Goal: Information Seeking & Learning: Learn about a topic

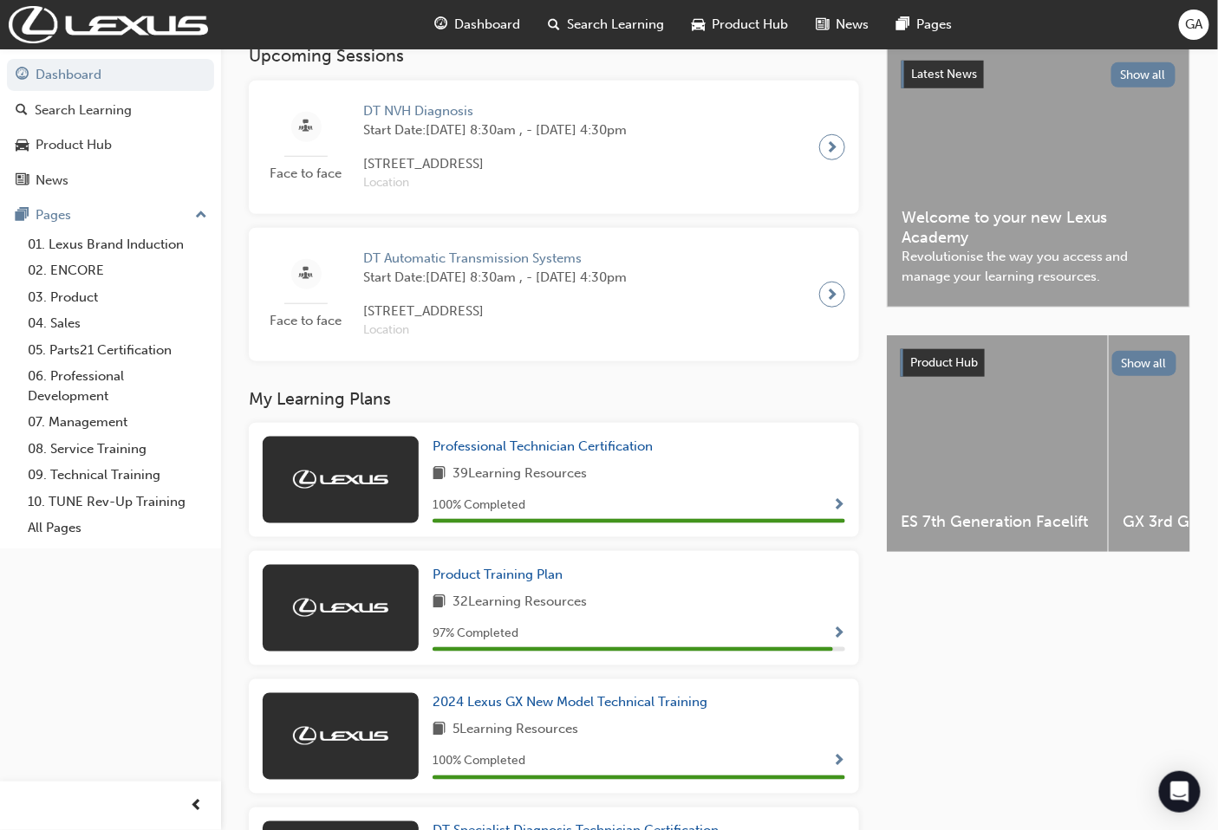
scroll to position [577, 0]
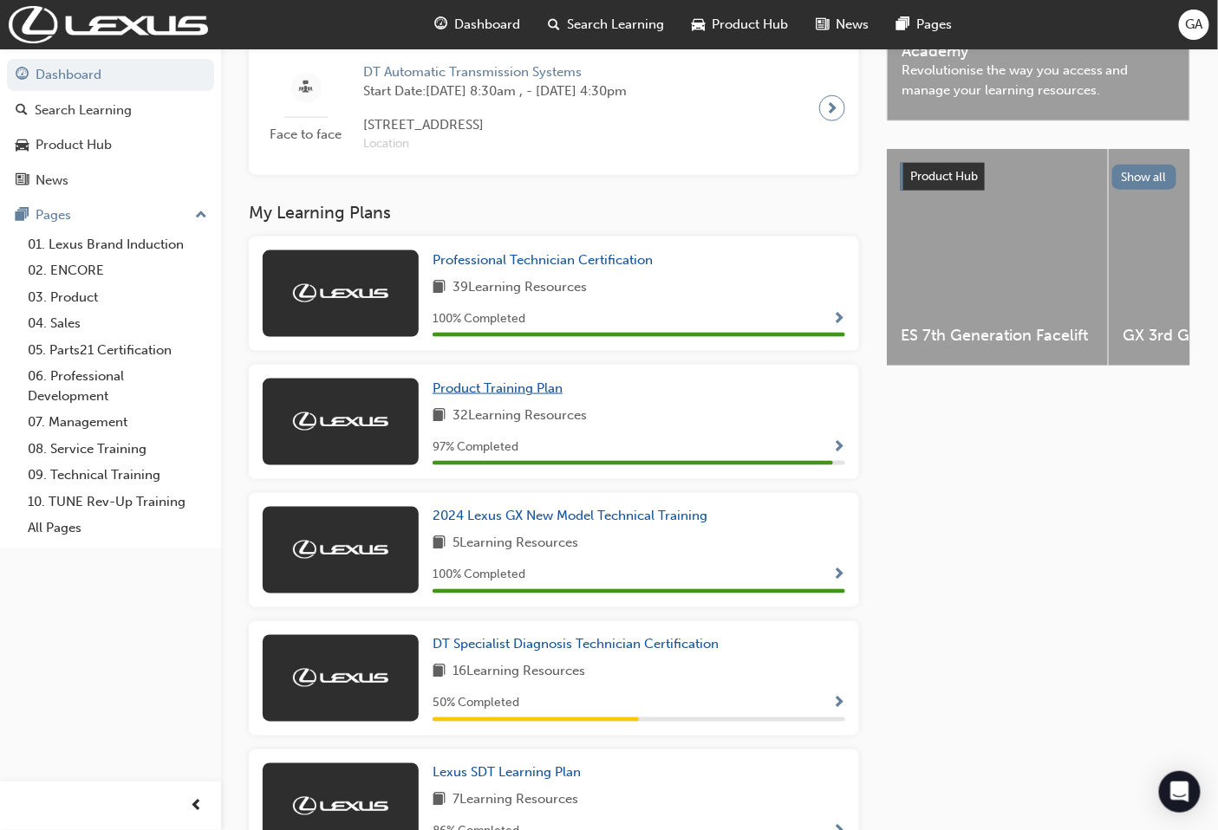
click at [530, 394] on span "Product Training Plan" at bounding box center [497, 388] width 130 height 16
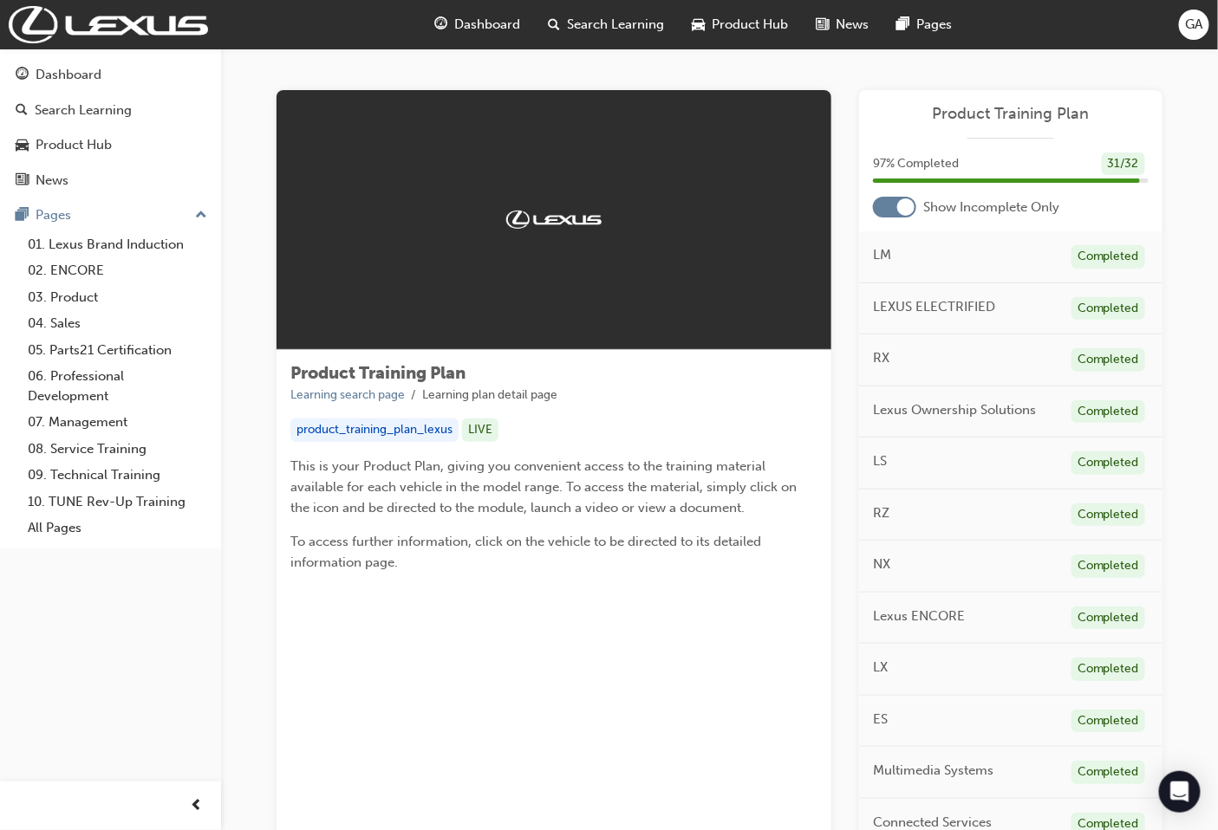
click at [908, 205] on div at bounding box center [905, 206] width 17 height 17
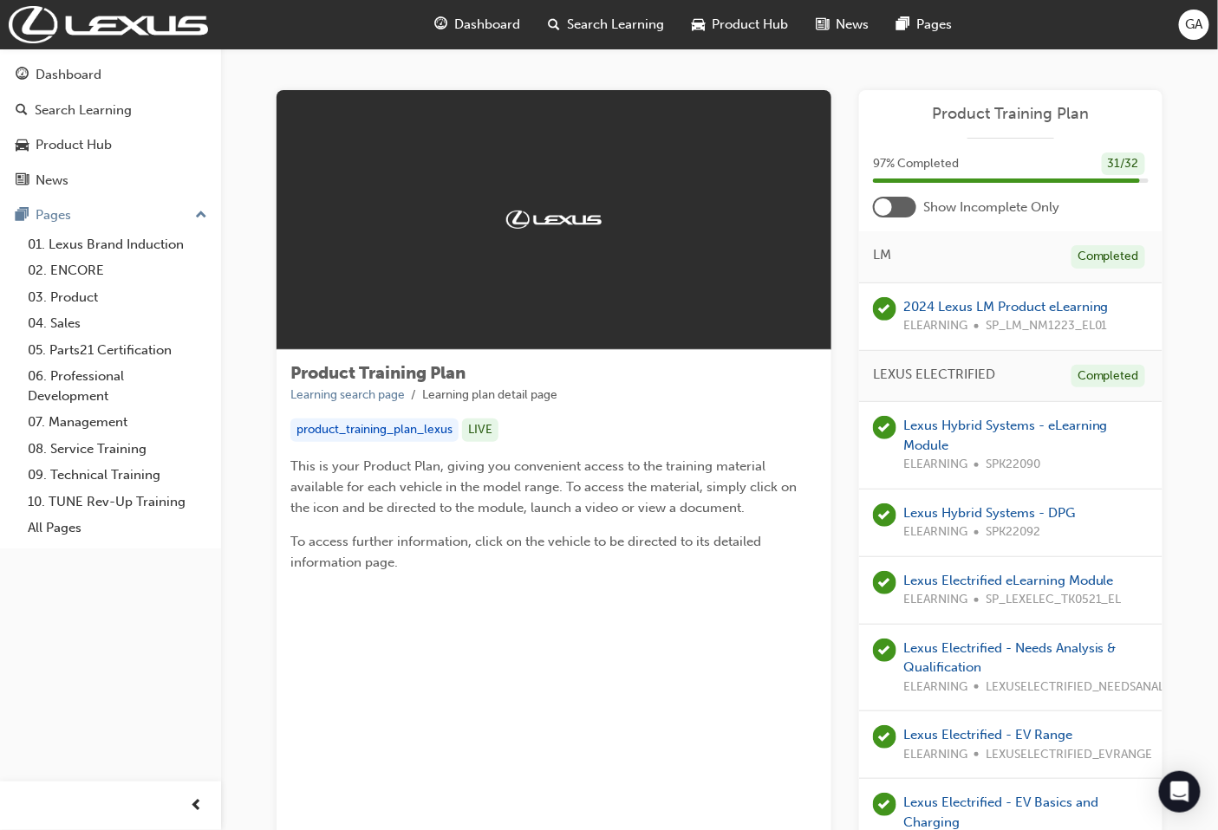
click at [471, 26] on span "Dashboard" at bounding box center [488, 25] width 66 height 20
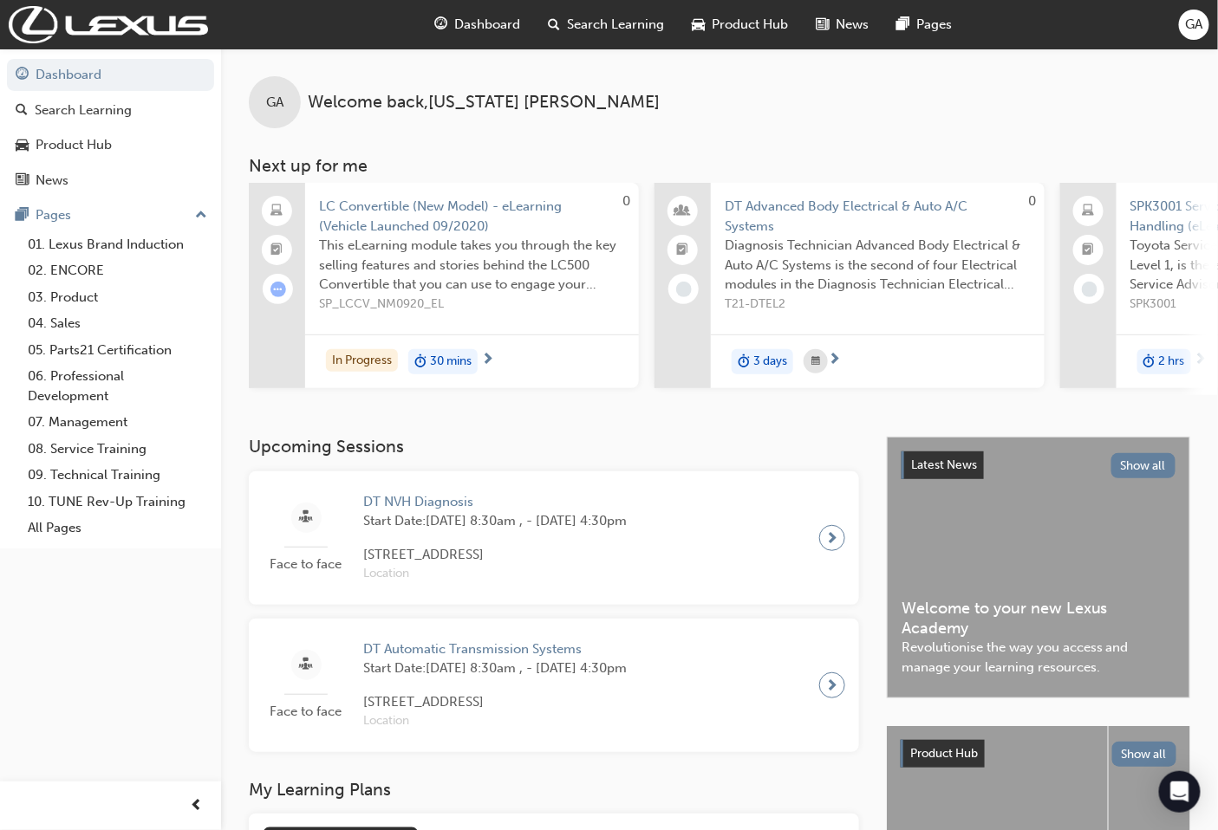
click at [602, 24] on span "Search Learning" at bounding box center [616, 25] width 97 height 20
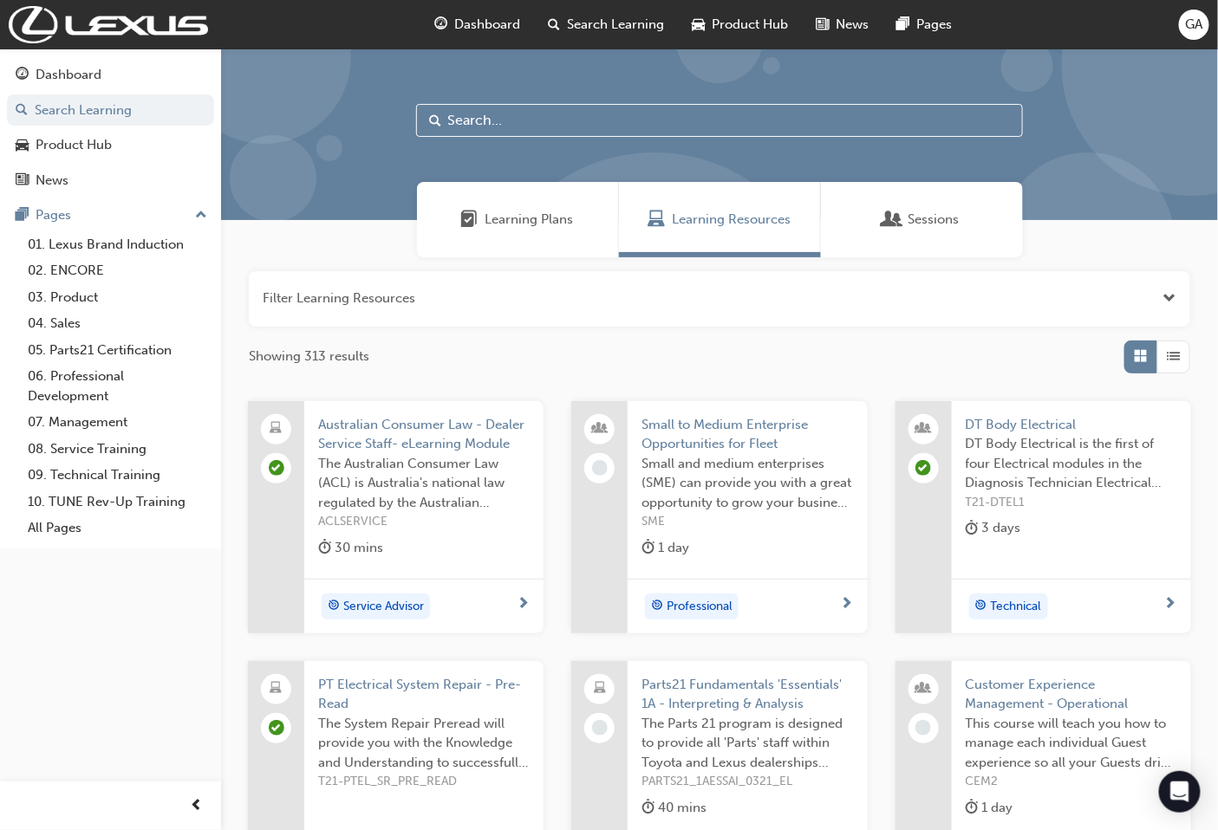
click at [767, 36] on div "Product Hub" at bounding box center [741, 25] width 124 height 36
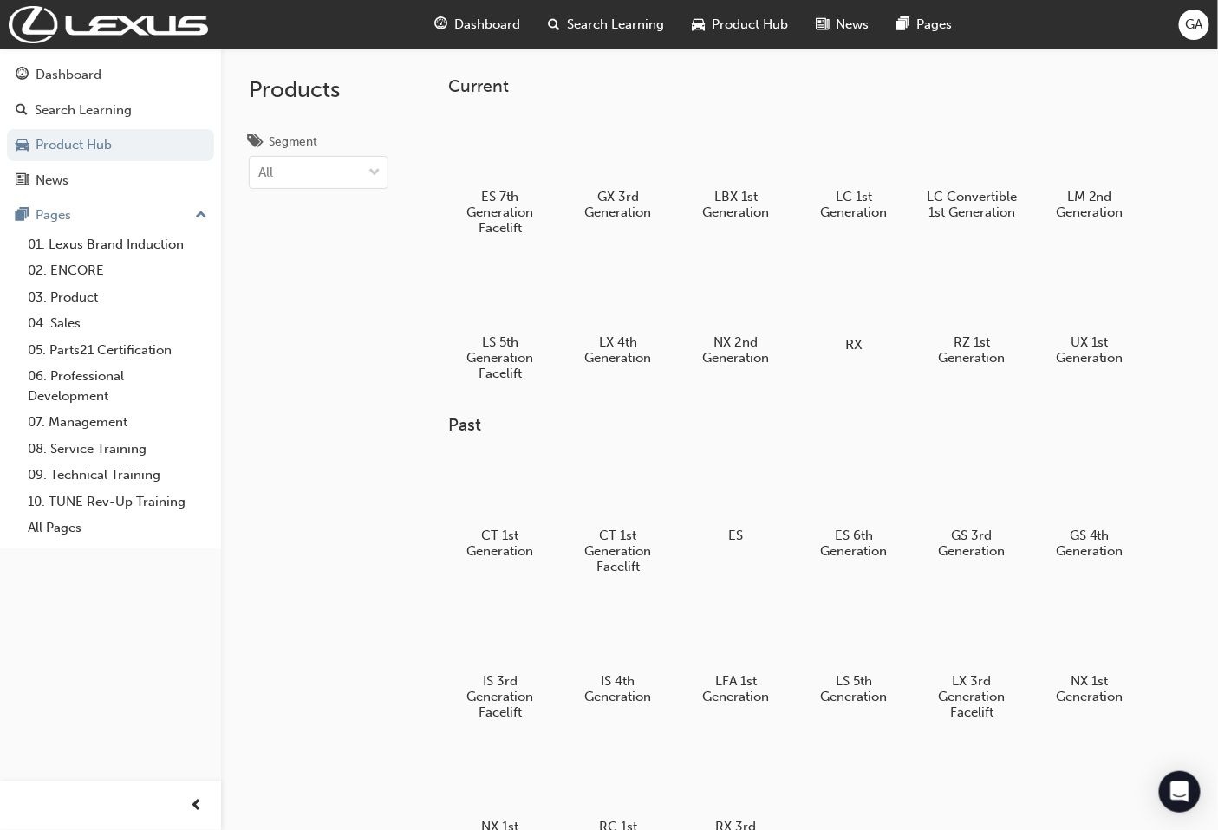
click at [871, 307] on div at bounding box center [853, 294] width 96 height 69
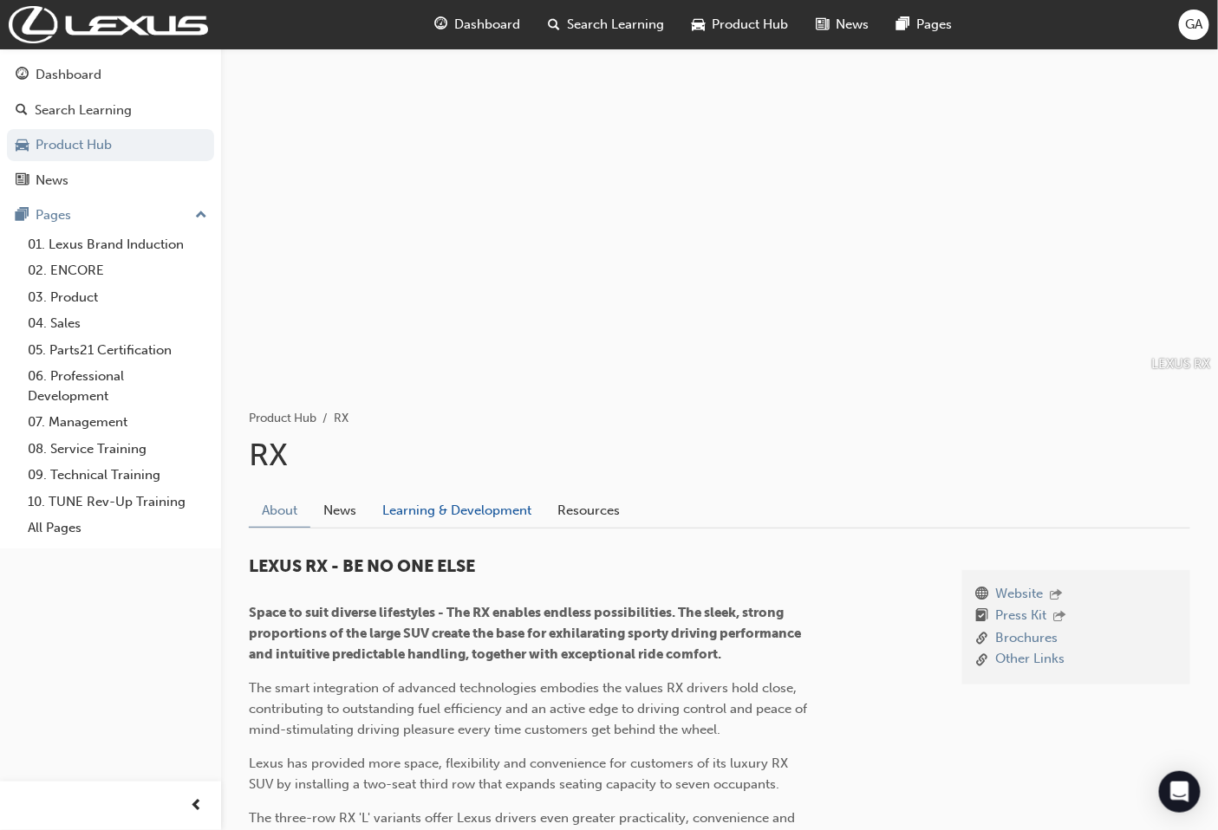
click at [456, 509] on link "Learning & Development" at bounding box center [456, 510] width 175 height 33
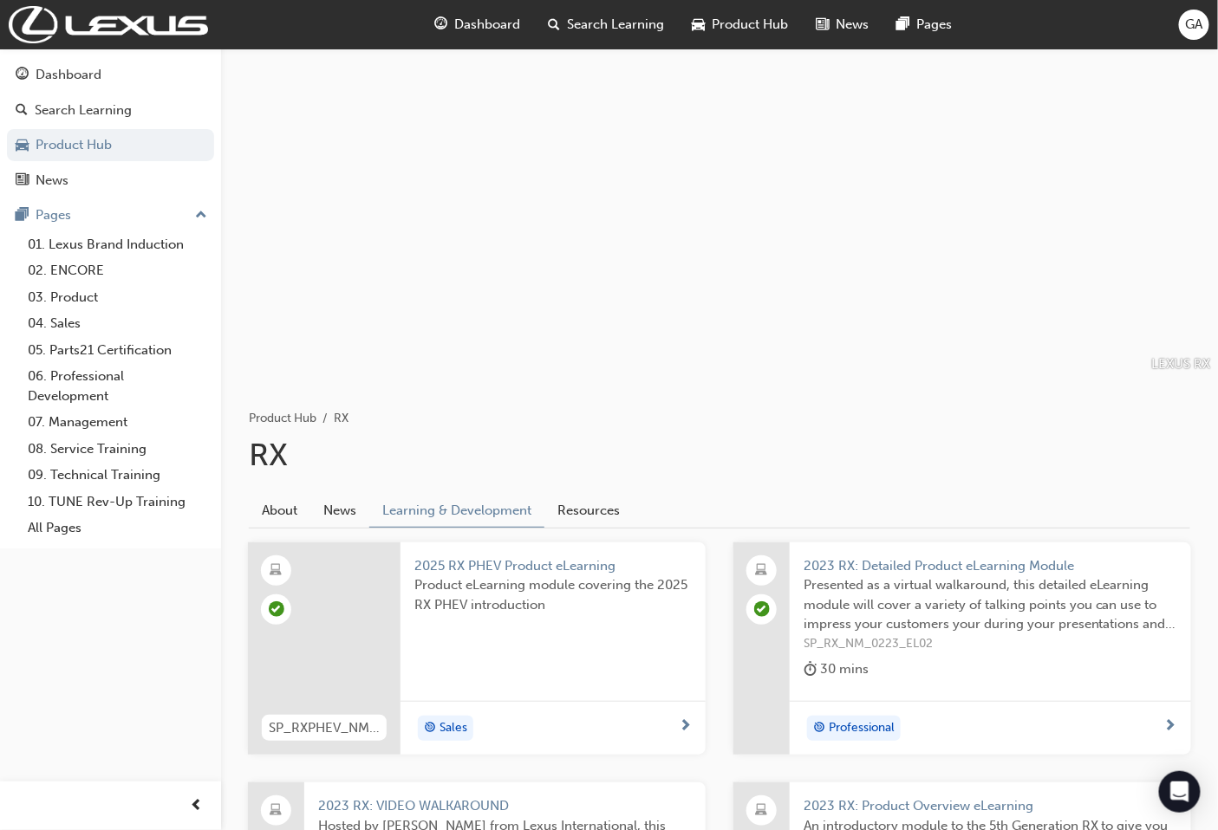
click at [507, 22] on span "Dashboard" at bounding box center [488, 25] width 66 height 20
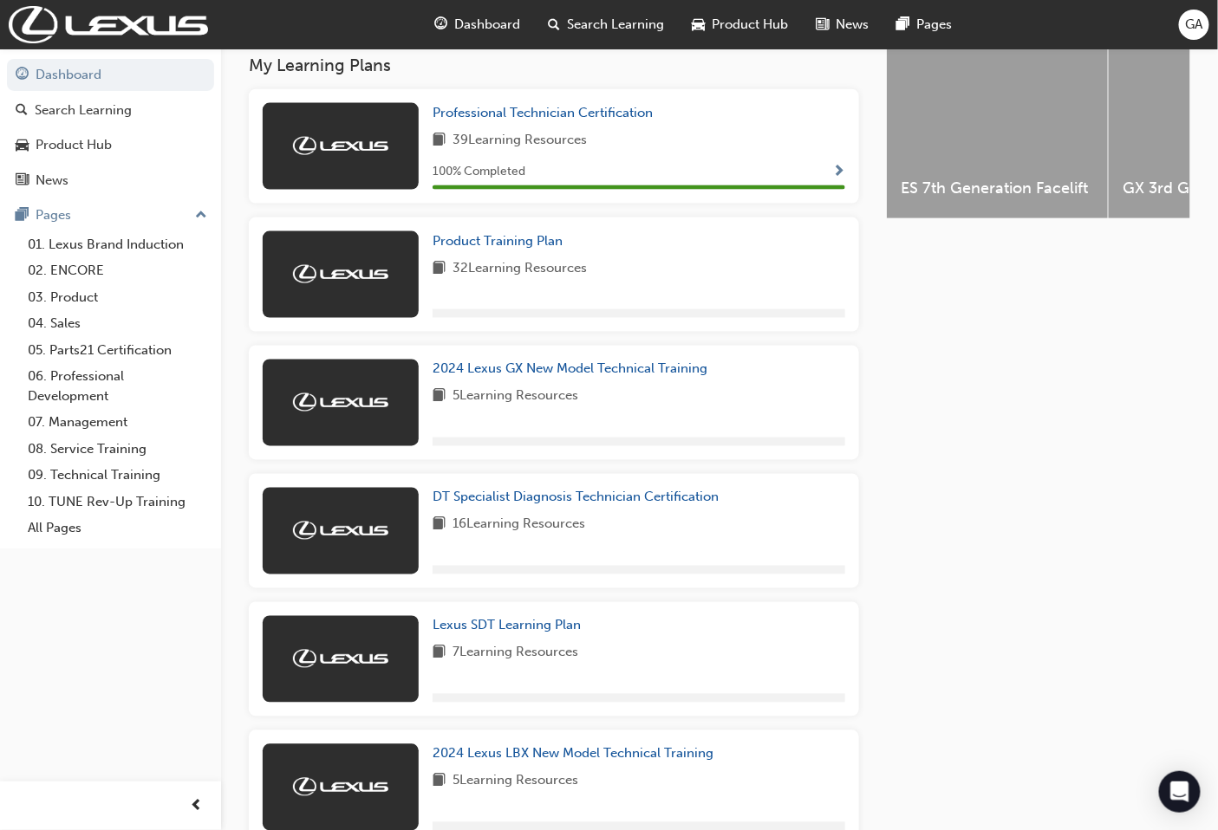
scroll to position [673, 0]
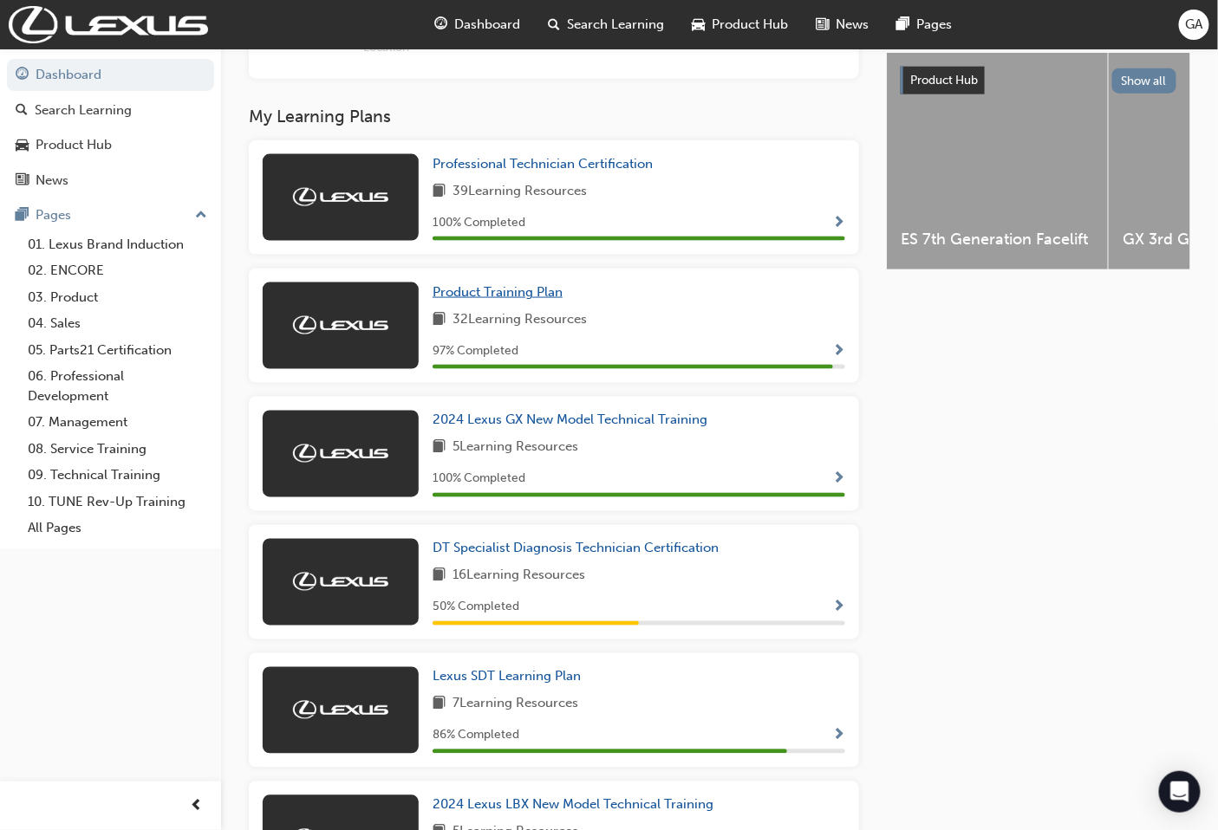
click at [494, 300] on span "Product Training Plan" at bounding box center [497, 292] width 130 height 16
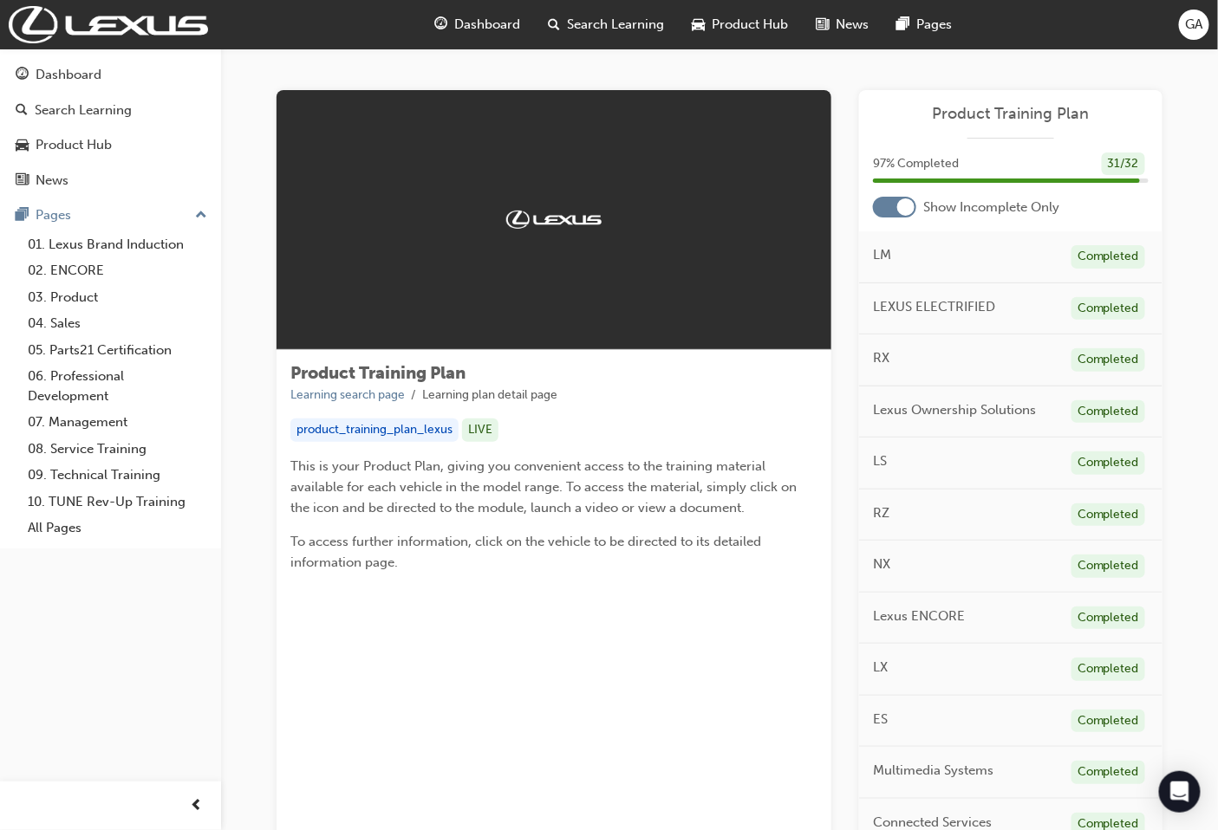
click at [1181, 40] on div "Dashboard Search Learning Product Hub News Pages GA" at bounding box center [609, 24] width 1218 height 49
click at [1189, 30] on span "GA" at bounding box center [1193, 25] width 17 height 20
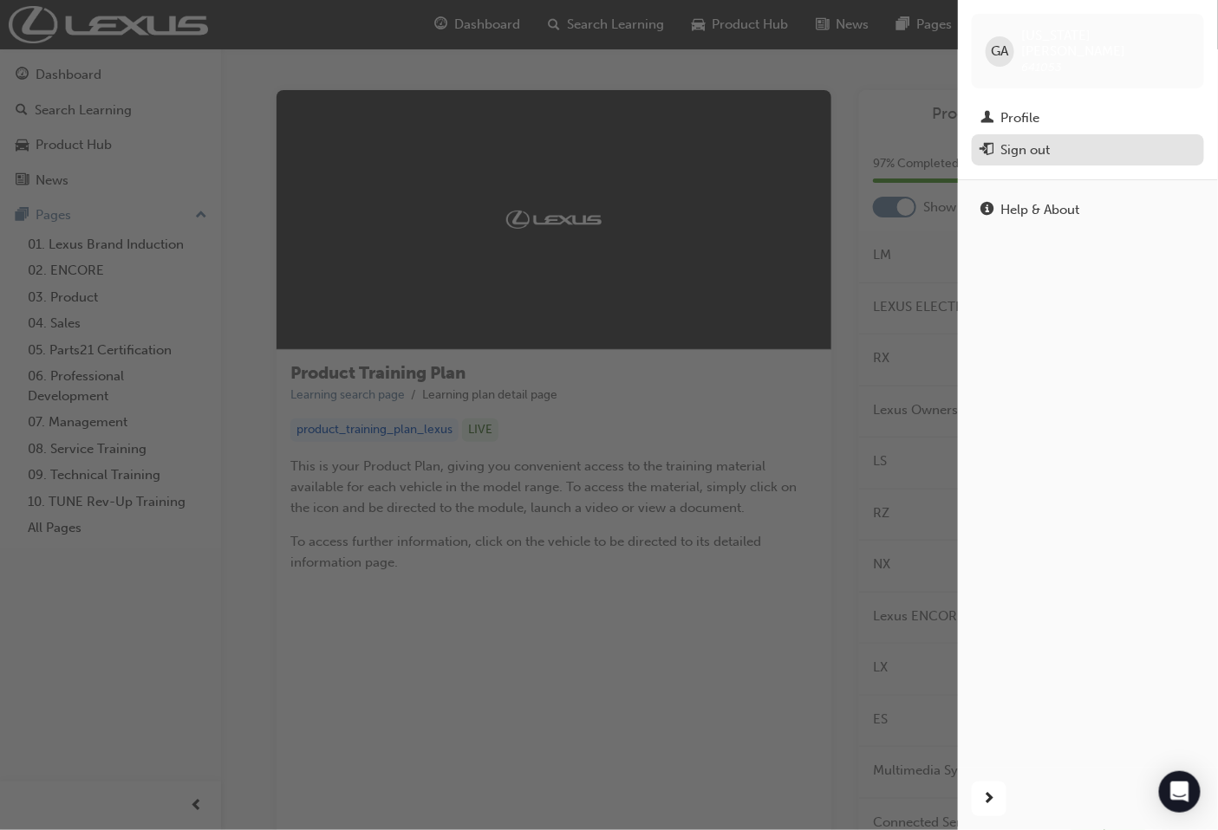
click at [1018, 140] on div "Sign out" at bounding box center [1024, 150] width 49 height 20
